Goal: Complete application form: Complete application form

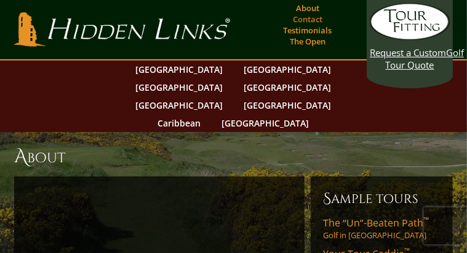
click at [302, 20] on link "Contact" at bounding box center [308, 18] width 36 height 17
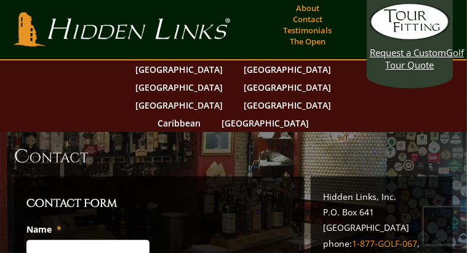
click at [50, 240] on input "Name *" at bounding box center [87, 249] width 123 height 18
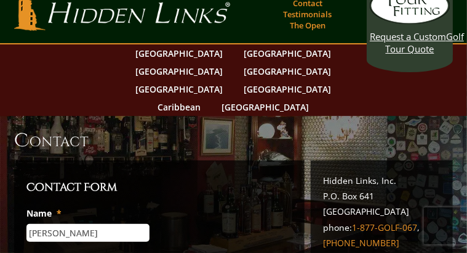
scroll to position [36, 0]
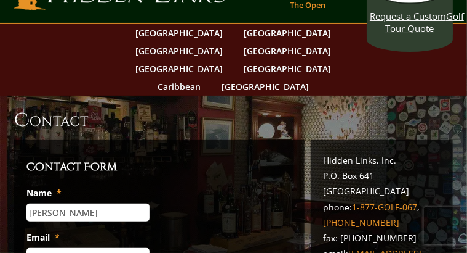
type input "DAvid"
click at [143, 222] on span at bounding box center [143, 221] width 10 height 10
type input "dbeveridge@wesleyan.edu"
type input "(860) 301-4817"
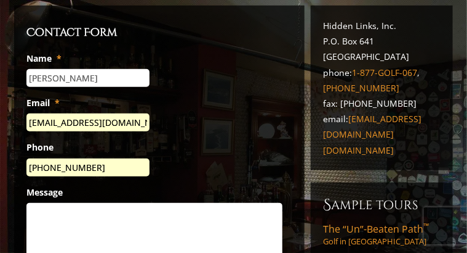
scroll to position [173, 0]
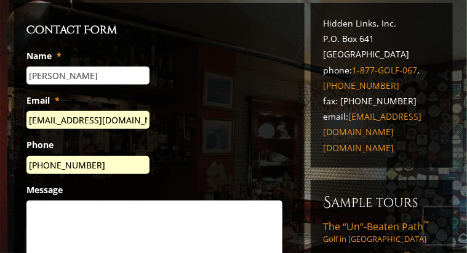
click at [44, 200] on textarea "Message" at bounding box center [154, 249] width 256 height 99
drag, startPoint x: 86, startPoint y: 174, endPoint x: 28, endPoint y: 208, distance: 66.5
click at [28, 208] on textarea "Still waitin for my scotland golf quote." at bounding box center [154, 249] width 256 height 99
type textarea "S"
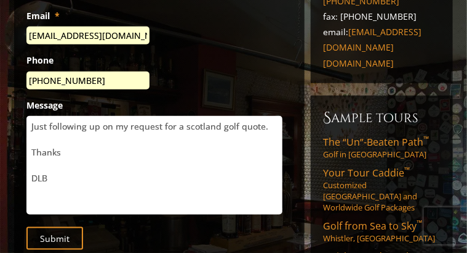
scroll to position [262, 0]
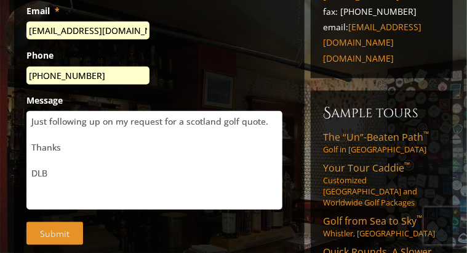
type textarea "Just following up on my request for a scotland golf quote. Thanks DLB"
click at [65, 222] on input "Submit" at bounding box center [54, 233] width 57 height 23
